Goal: Task Accomplishment & Management: Manage account settings

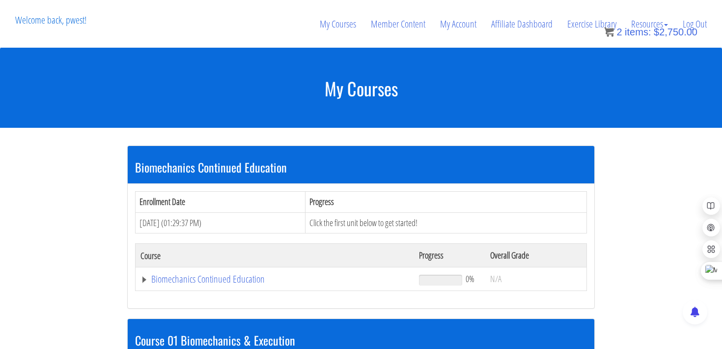
scroll to position [267, 0]
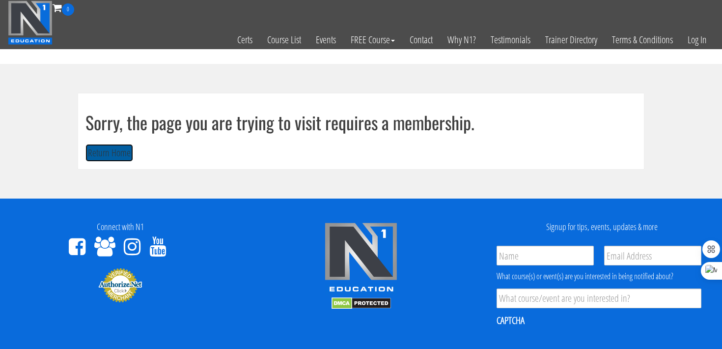
click at [125, 153] on button "Return Home" at bounding box center [109, 153] width 48 height 18
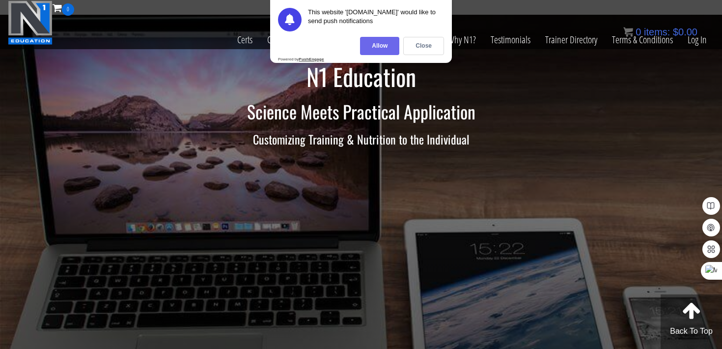
click at [381, 44] on div "Allow" at bounding box center [379, 46] width 39 height 18
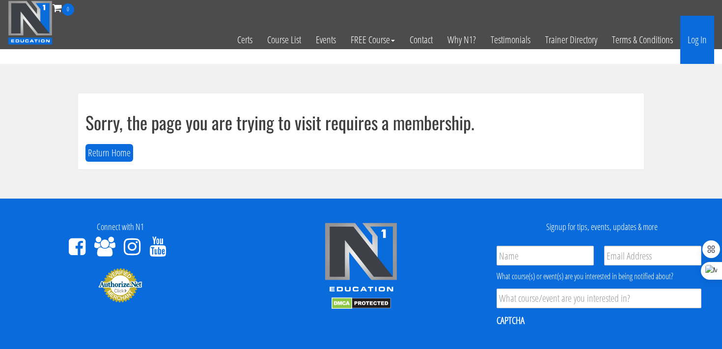
click at [689, 42] on link "Log In" at bounding box center [697, 40] width 34 height 48
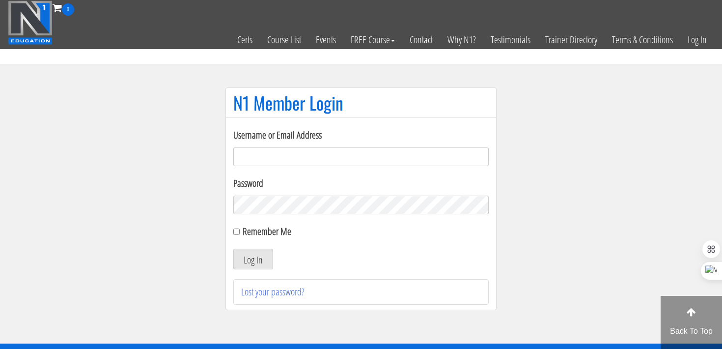
click at [419, 160] on input "Username or Email Address" at bounding box center [360, 156] width 255 height 19
type input "[EMAIL_ADDRESS][DOMAIN_NAME]"
click at [258, 233] on label "Remember Me" at bounding box center [267, 230] width 49 height 13
click at [240, 233] on input "Remember Me" at bounding box center [236, 231] width 6 height 6
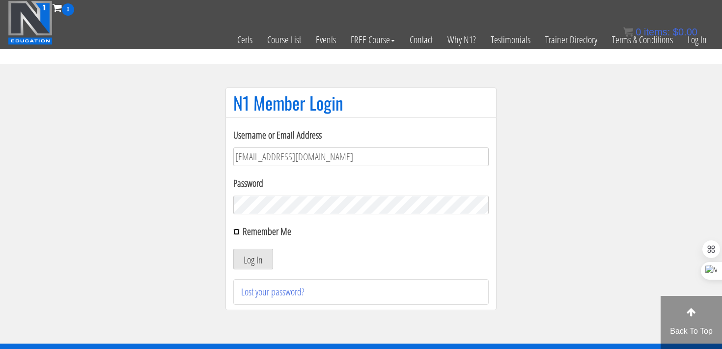
checkbox input "true"
click at [256, 267] on button "Log In" at bounding box center [253, 259] width 40 height 21
click at [302, 256] on div "Log In" at bounding box center [360, 259] width 255 height 21
click at [258, 259] on button "Log In" at bounding box center [253, 259] width 40 height 21
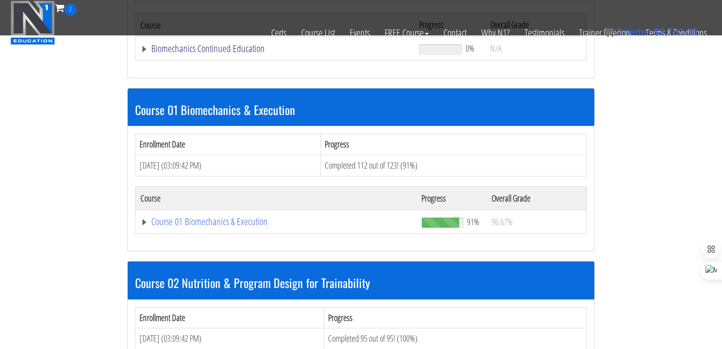
scroll to position [233, 0]
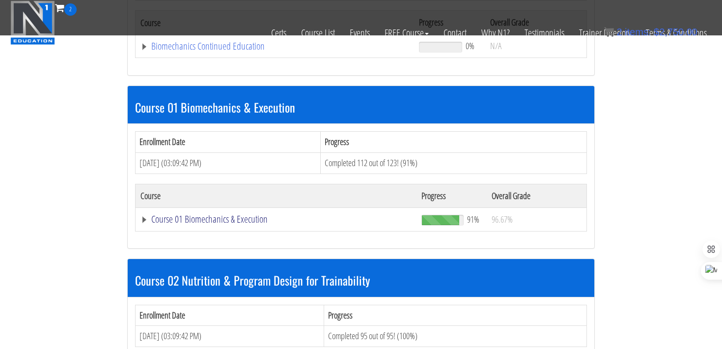
click at [206, 217] on link "Course 01 Biomechanics & Execution" at bounding box center [275, 219] width 271 height 10
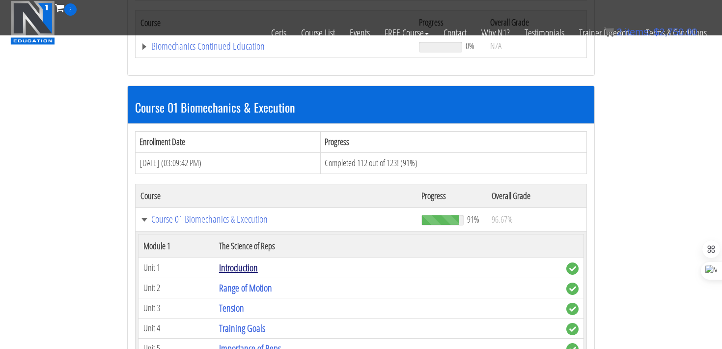
click at [226, 263] on link "Introduction" at bounding box center [238, 267] width 39 height 13
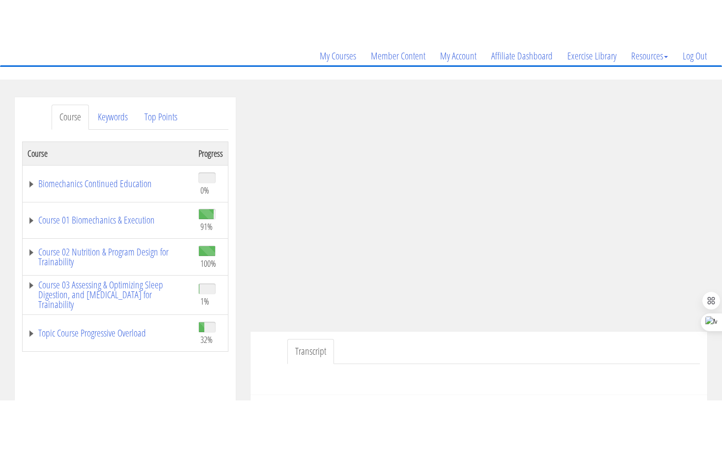
scroll to position [84, 0]
